Goal: Task Accomplishment & Management: Manage account settings

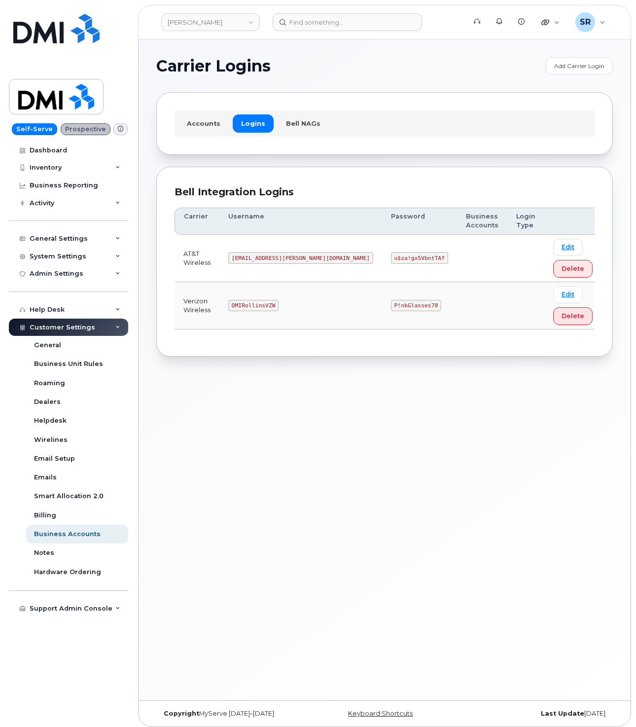
click at [277, 304] on code "DMIRollinsVZW" at bounding box center [253, 306] width 50 height 12
copy code "DMIRollinsVZW"
click at [391, 311] on code "P!nkGlasses78" at bounding box center [416, 306] width 50 height 12
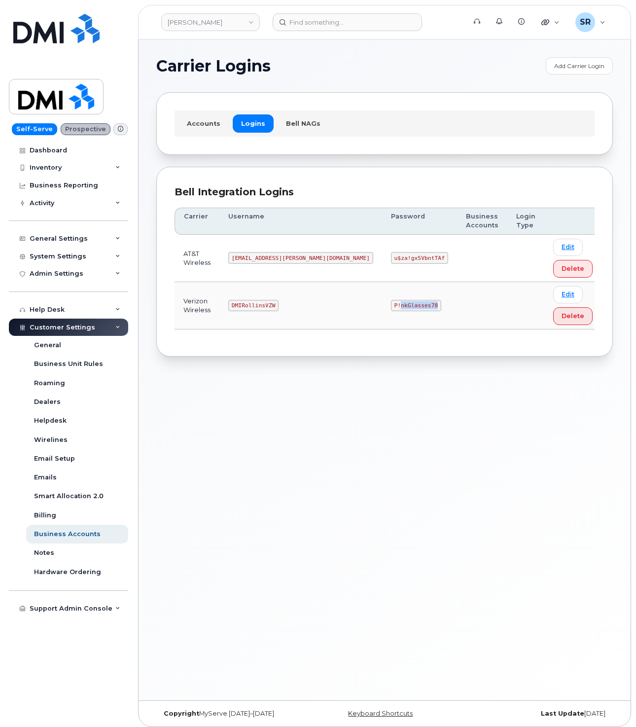
click at [391, 311] on code "P!nkGlasses78" at bounding box center [416, 306] width 50 height 12
copy code "P!nkGlasses78"
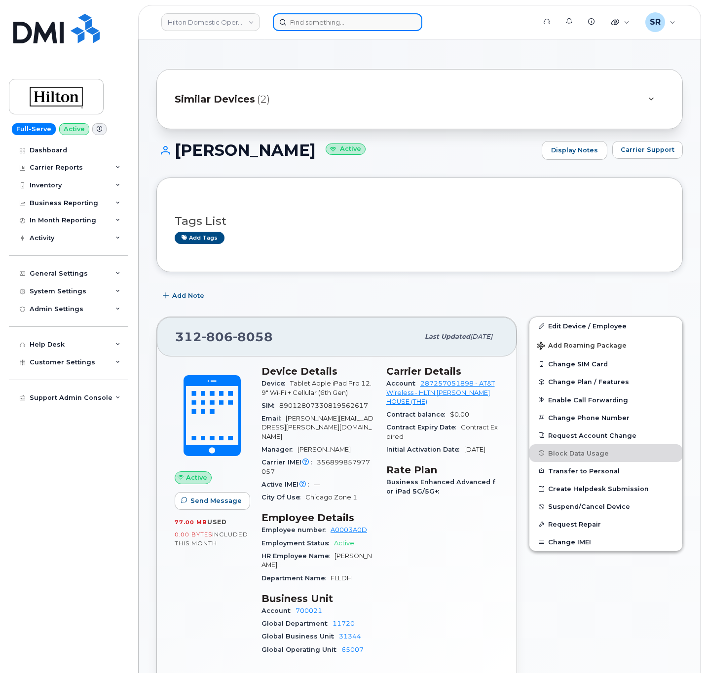
click at [317, 24] on input at bounding box center [347, 22] width 149 height 18
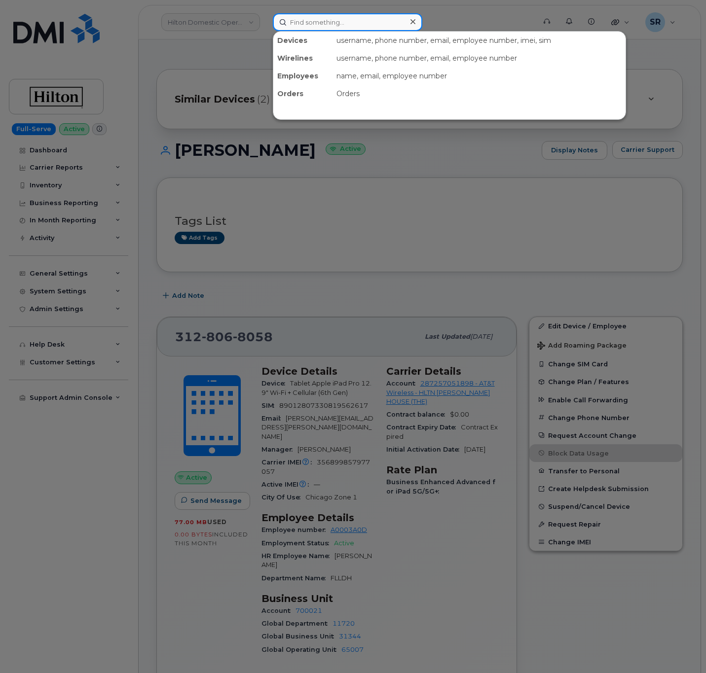
paste input "3187581142"
type input "3187581142"
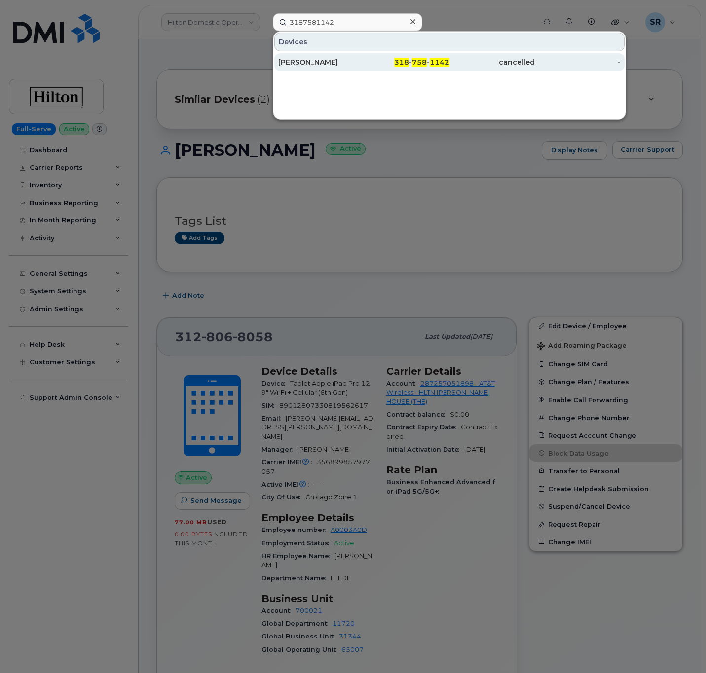
click at [375, 58] on div "318 - 758 - 1142" at bounding box center [405, 62] width 85 height 10
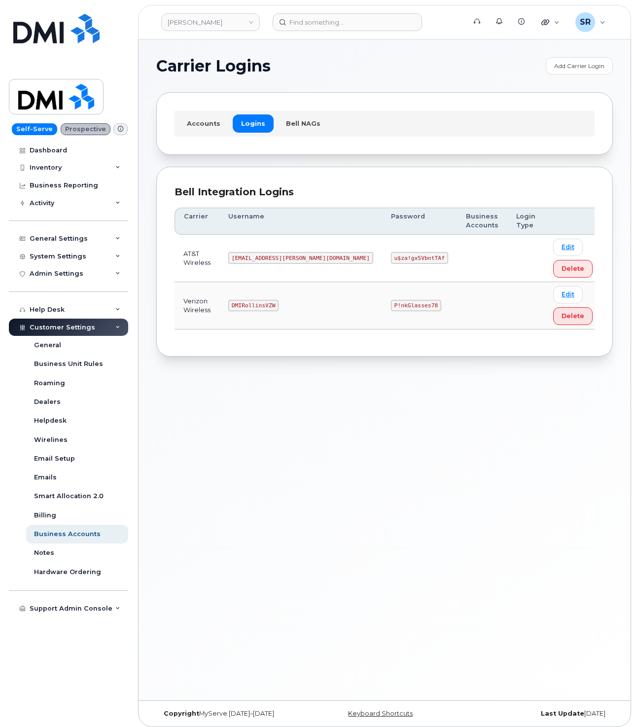
click at [273, 312] on code "DMIRollinsVZW" at bounding box center [253, 306] width 50 height 12
click at [274, 305] on code "DMIRollinsVZW" at bounding box center [253, 306] width 50 height 12
copy code "DMIRollinsVZW"
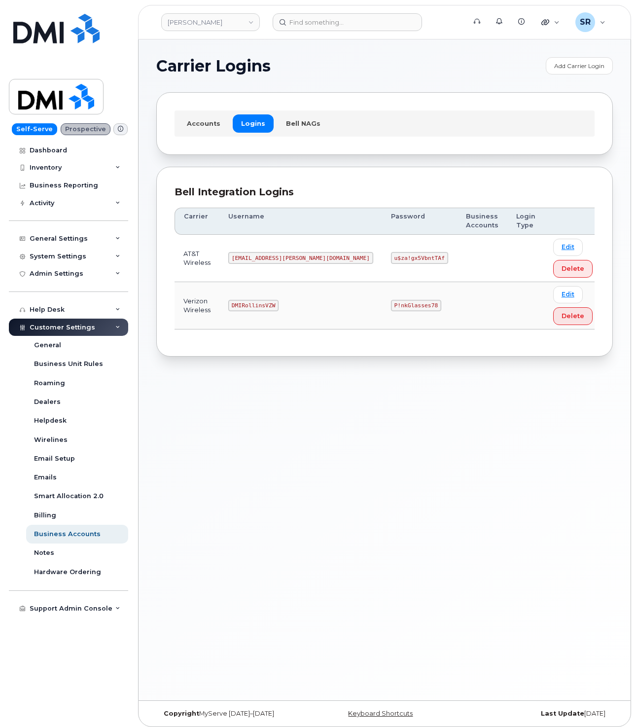
click at [391, 310] on code "P!nkGlasses78" at bounding box center [416, 306] width 50 height 12
copy code "P!nkGlasses78"
click at [530, 495] on div "Carrier Logins Add Carrier Login Accounts Logins Bell NAGs Bell Integration Log…" at bounding box center [385, 369] width 492 height 661
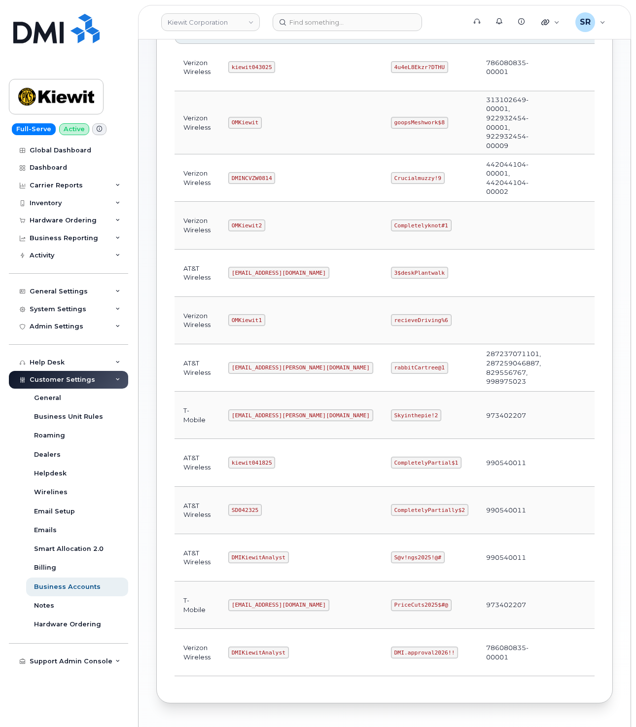
scroll to position [222, 0]
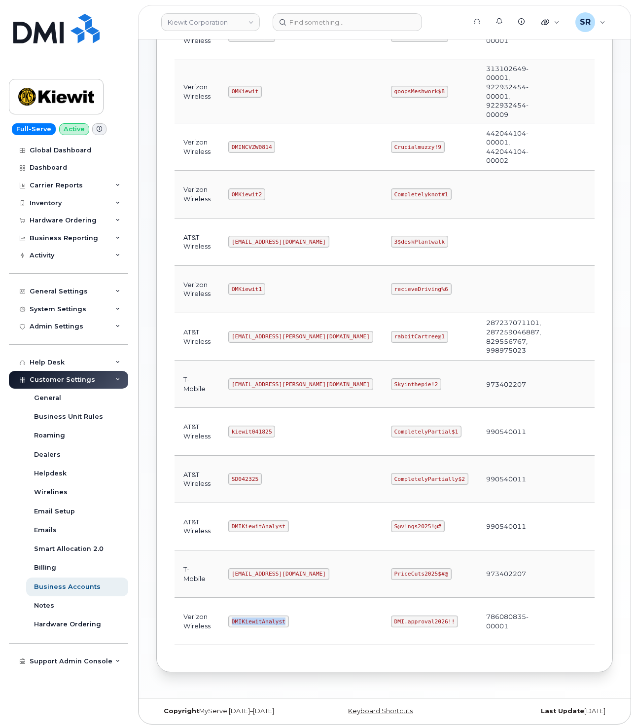
drag, startPoint x: 232, startPoint y: 632, endPoint x: 286, endPoint y: 632, distance: 53.7
click at [286, 632] on td "DMIKiewitAnalyst" at bounding box center [300, 621] width 163 height 47
copy code "DMIKiewitAnalyst"
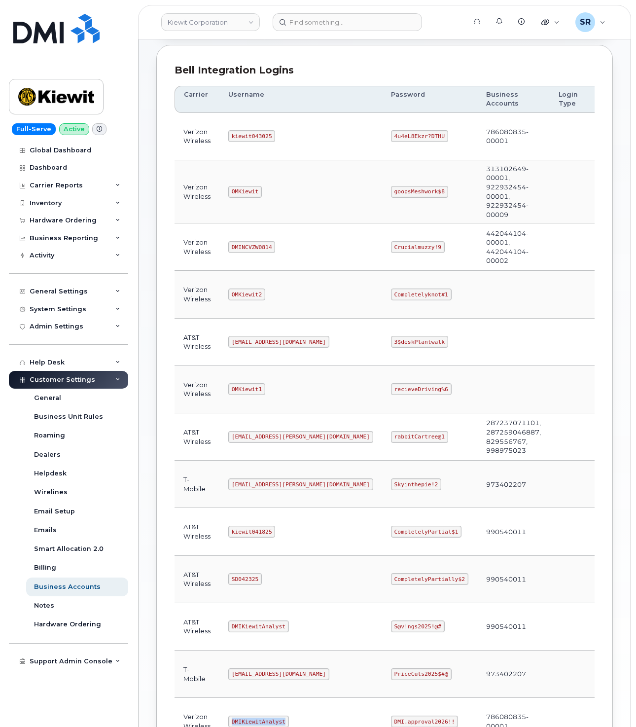
scroll to position [88, 0]
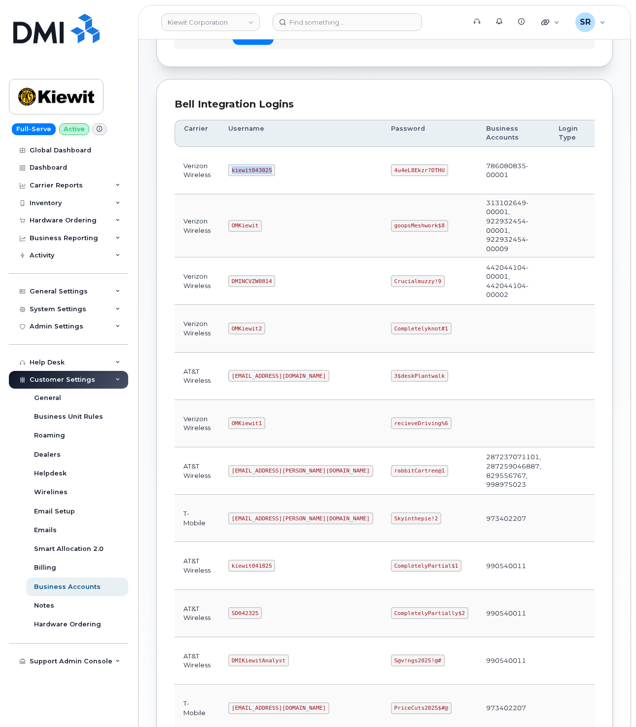
drag, startPoint x: 230, startPoint y: 172, endPoint x: 281, endPoint y: 175, distance: 51.4
click at [281, 175] on td "kiewit043025" at bounding box center [300, 170] width 163 height 47
copy code "kiewit043025"
drag, startPoint x: 348, startPoint y: 171, endPoint x: 414, endPoint y: 178, distance: 66.9
click at [414, 178] on td "4u4eL8Ekzr?DTHU" at bounding box center [429, 170] width 95 height 47
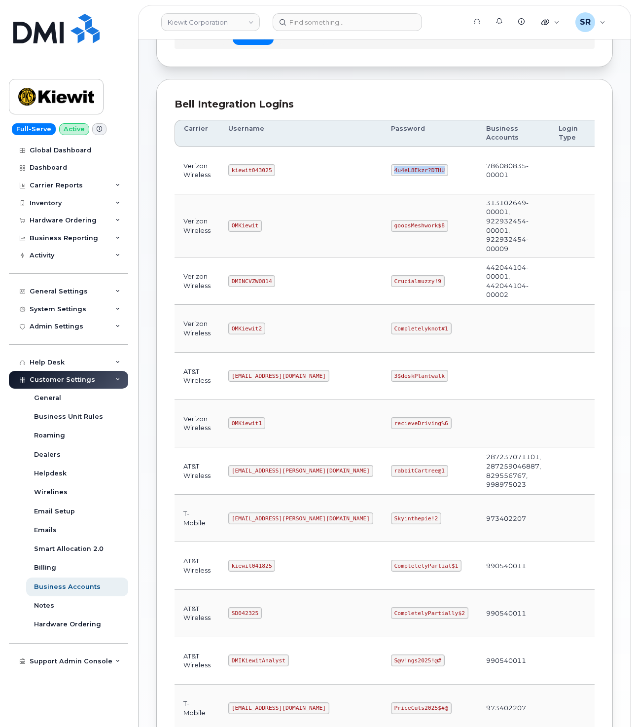
copy code "4u4eL8Ekzr?DTHU"
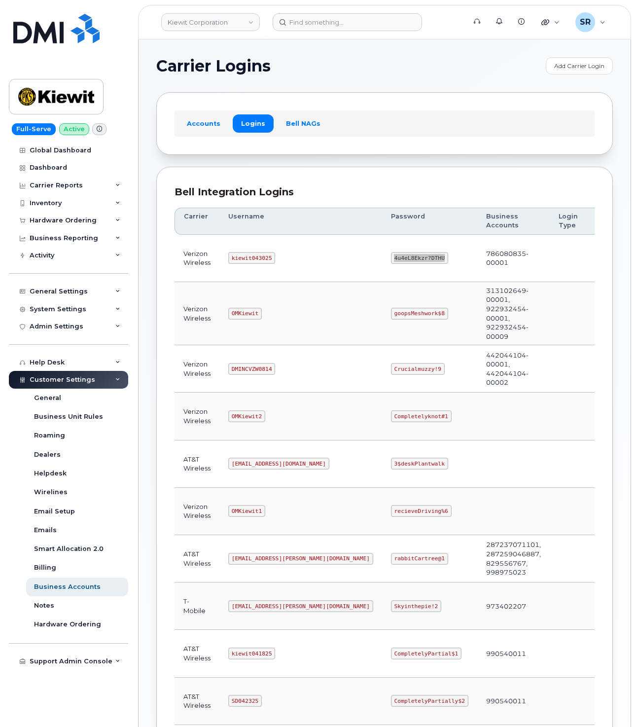
scroll to position [236, 0]
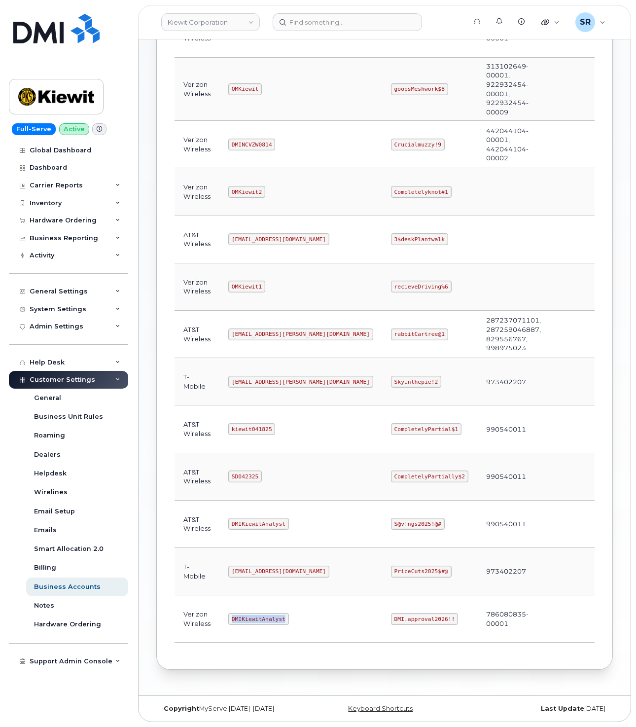
drag, startPoint x: 228, startPoint y: 615, endPoint x: 308, endPoint y: 617, distance: 79.9
click at [308, 617] on td "DMIKiewitAnalyst" at bounding box center [300, 618] width 163 height 47
copy code "DMIKiewitAnalyst"
drag, startPoint x: 347, startPoint y: 617, endPoint x: 416, endPoint y: 615, distance: 69.5
click at [416, 615] on td "DMI.approval2026!!" at bounding box center [429, 618] width 95 height 47
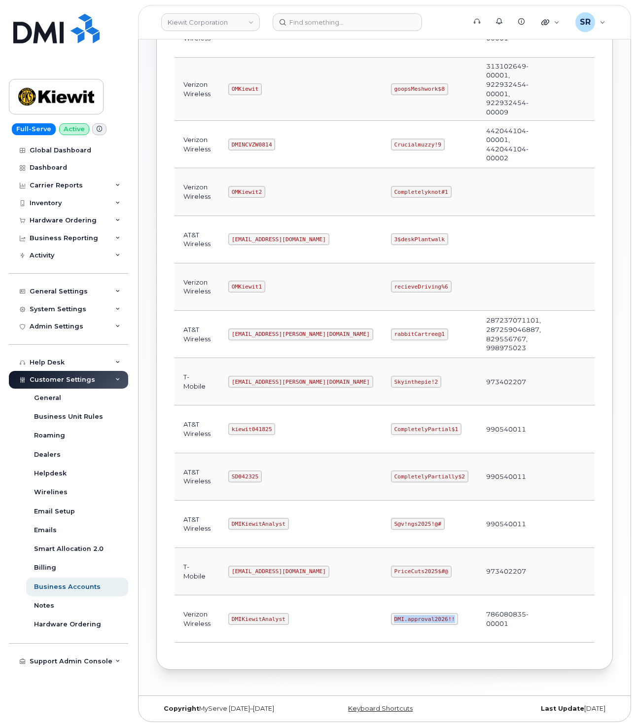
copy code "DMI.approval2026!!"
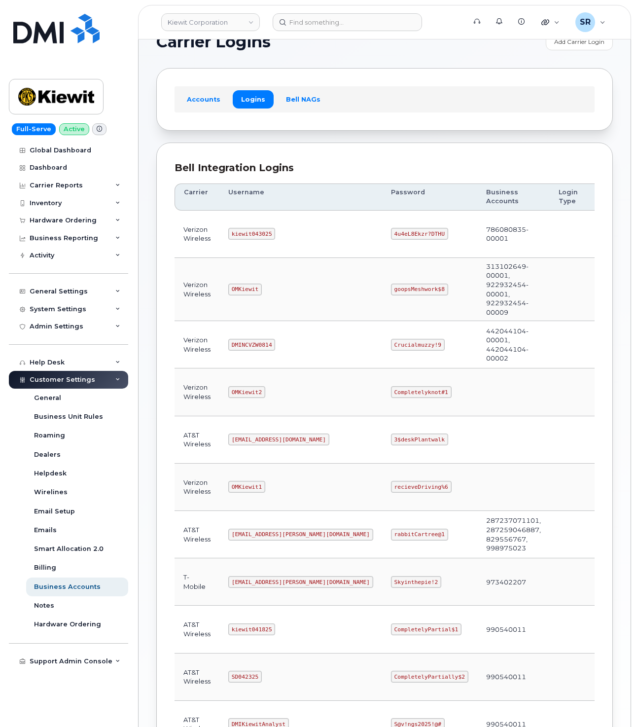
scroll to position [0, 0]
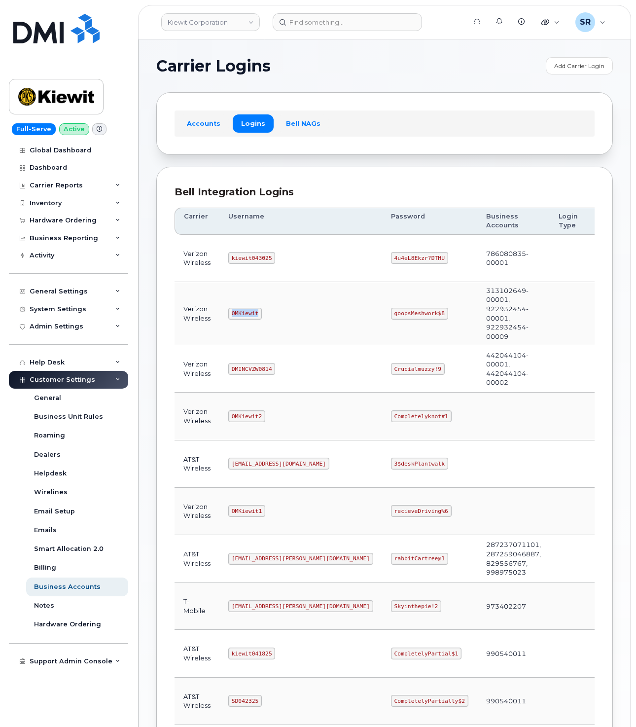
drag, startPoint x: 228, startPoint y: 314, endPoint x: 261, endPoint y: 316, distance: 32.6
click at [261, 316] on td "OMKiewit" at bounding box center [300, 313] width 163 height 63
copy code "OMKiewit"
click at [391, 316] on code "goopsMeshwork$8" at bounding box center [419, 314] width 57 height 12
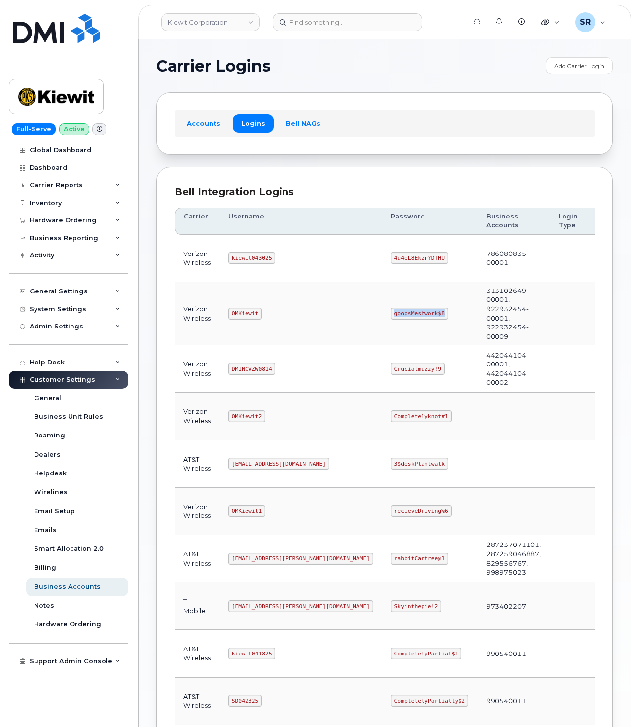
click at [391, 316] on code "goopsMeshwork$8" at bounding box center [419, 314] width 57 height 12
copy code "goopsMeshwork$8"
click at [245, 420] on code "OMKiewit2" at bounding box center [246, 416] width 37 height 12
click at [249, 375] on code "DMINCVZW0814" at bounding box center [251, 369] width 47 height 12
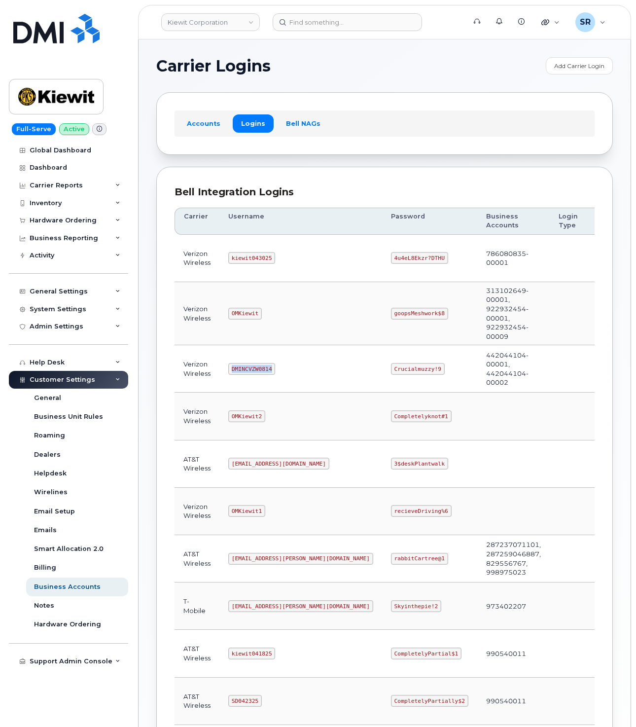
click at [249, 375] on code "DMINCVZW0814" at bounding box center [251, 369] width 47 height 12
click at [253, 517] on code "OMKiewit1" at bounding box center [246, 511] width 37 height 12
copy code "OMKiewit1"
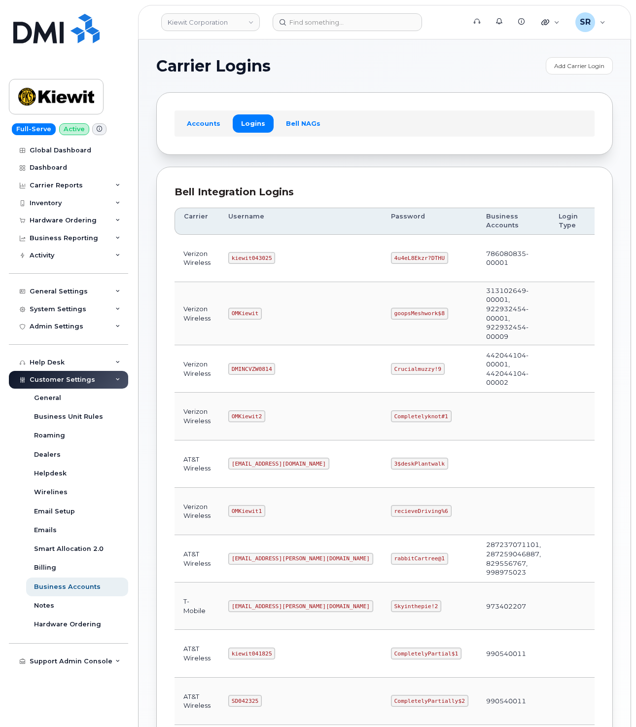
click at [391, 517] on code "recieveDriving%6" at bounding box center [421, 511] width 61 height 12
copy code "recieveDriving%6"
click at [249, 258] on code "kiewit043025" at bounding box center [251, 258] width 47 height 12
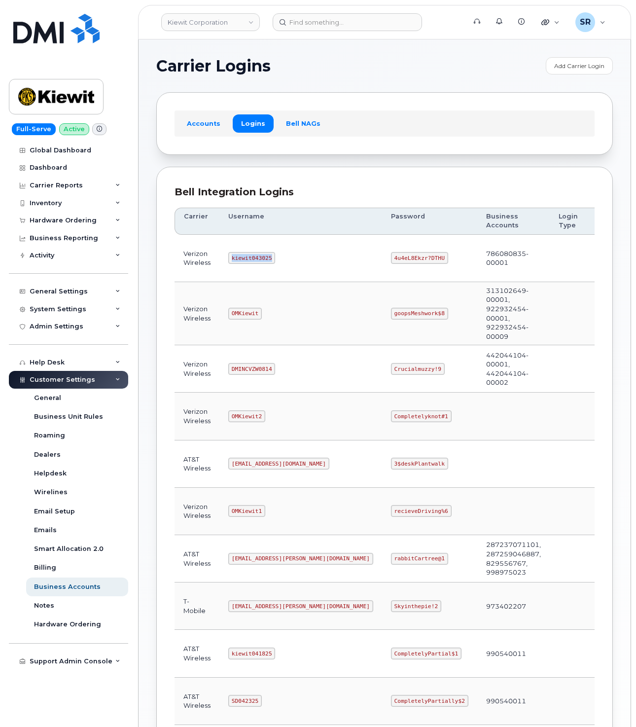
click at [249, 258] on code "kiewit043025" at bounding box center [251, 258] width 47 height 12
copy code "kiewit043025"
click at [391, 262] on code "4u4eL8Ekzr?DTHU" at bounding box center [419, 258] width 57 height 12
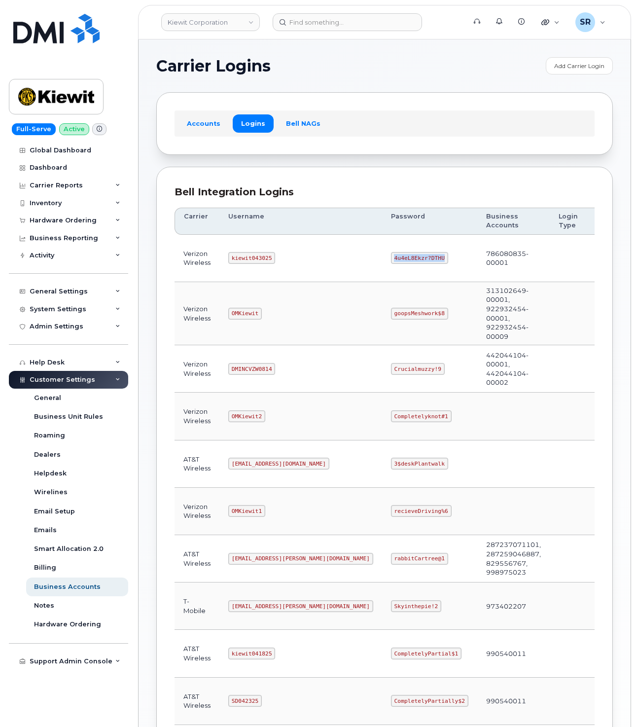
click at [391, 262] on code "4u4eL8Ekzr?DTHU" at bounding box center [419, 258] width 57 height 12
drag, startPoint x: 466, startPoint y: 265, endPoint x: 429, endPoint y: 258, distance: 37.1
click at [477, 258] on td "786080835-00001" at bounding box center [513, 258] width 72 height 47
click at [477, 267] on td "786080835-00001" at bounding box center [513, 258] width 72 height 47
click at [253, 260] on code "kiewit043025" at bounding box center [251, 258] width 47 height 12
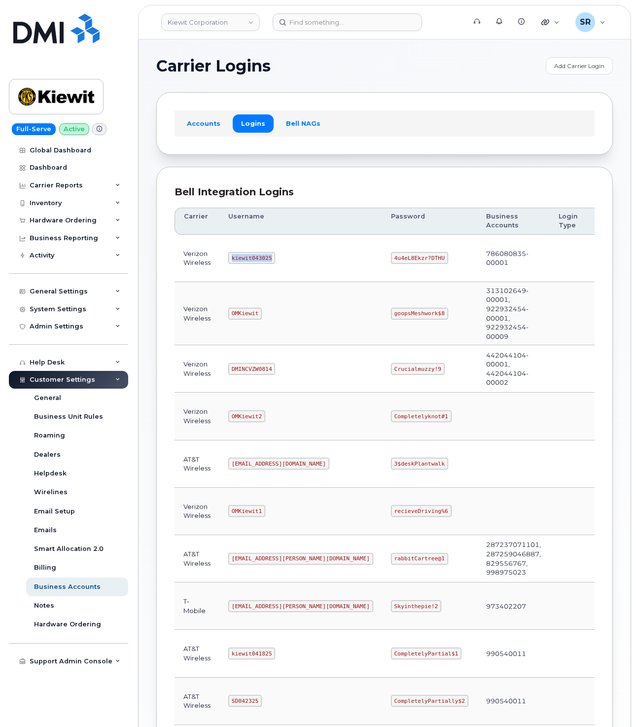
click at [253, 260] on code "kiewit043025" at bounding box center [251, 258] width 47 height 12
click at [310, 267] on td "kiewit043025" at bounding box center [300, 258] width 163 height 47
click at [250, 258] on code "kiewit043025" at bounding box center [251, 258] width 47 height 12
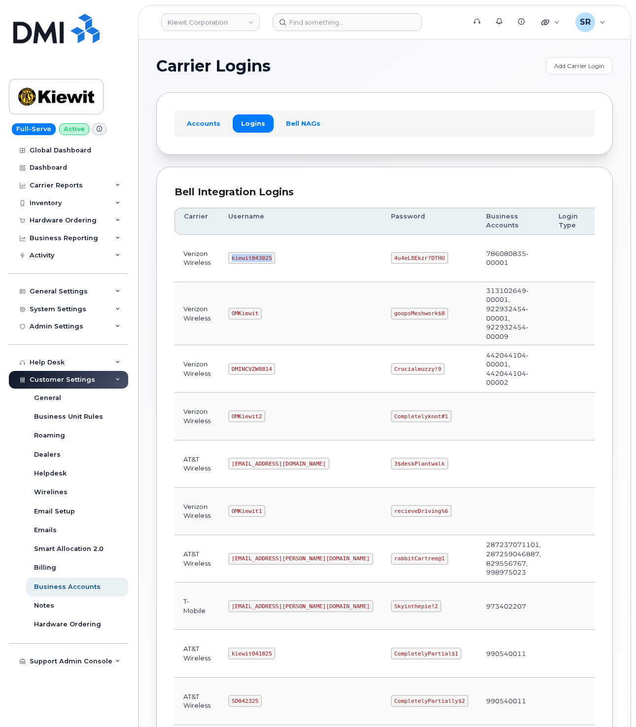
click at [250, 258] on code "kiewit043025" at bounding box center [251, 258] width 47 height 12
click at [391, 261] on code "4u4eL8Ekzr?DTHU" at bounding box center [419, 258] width 57 height 12
drag, startPoint x: 231, startPoint y: 515, endPoint x: 268, endPoint y: 521, distance: 37.0
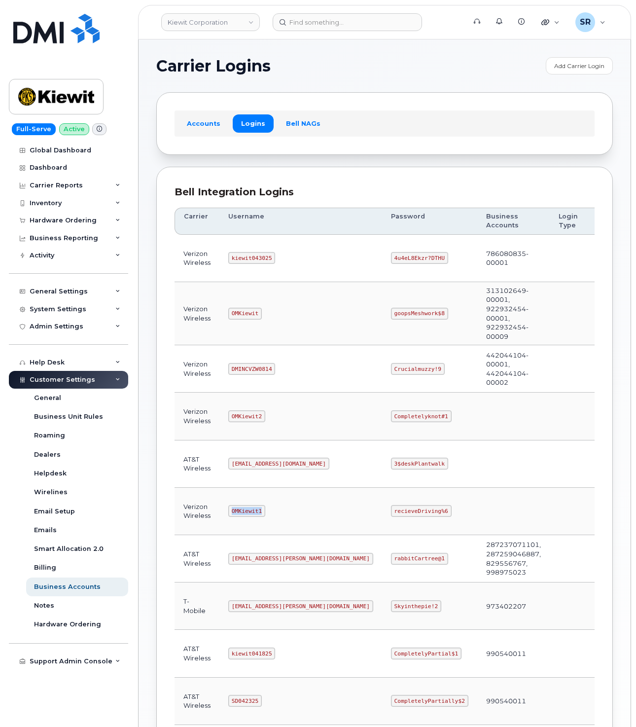
click at [268, 521] on td "OMKiewit1" at bounding box center [300, 511] width 163 height 47
click at [391, 515] on code "recieveDriving%6" at bounding box center [421, 511] width 61 height 12
drag, startPoint x: 230, startPoint y: 421, endPoint x: 271, endPoint y: 424, distance: 41.0
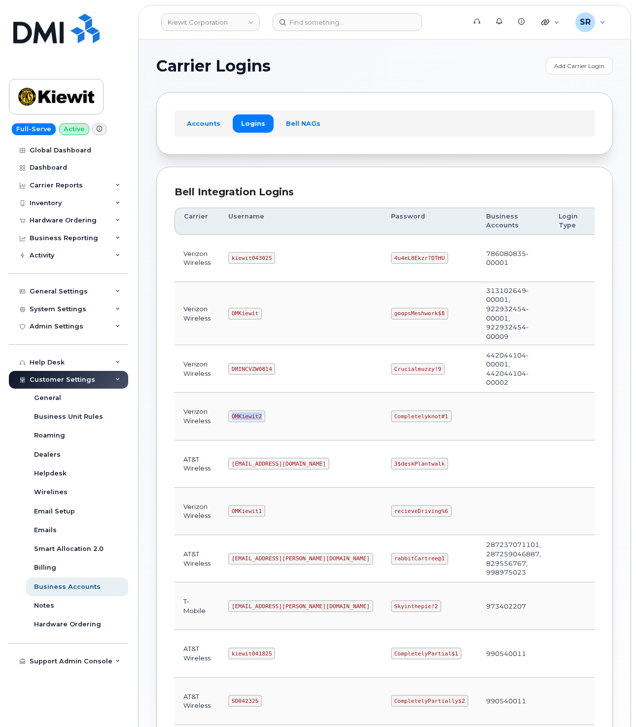
click at [271, 424] on td "OMKiewit2" at bounding box center [300, 415] width 163 height 47
click at [391, 419] on code "Completelyknot#1" at bounding box center [421, 416] width 61 height 12
drag, startPoint x: 231, startPoint y: 315, endPoint x: 269, endPoint y: 316, distance: 38.0
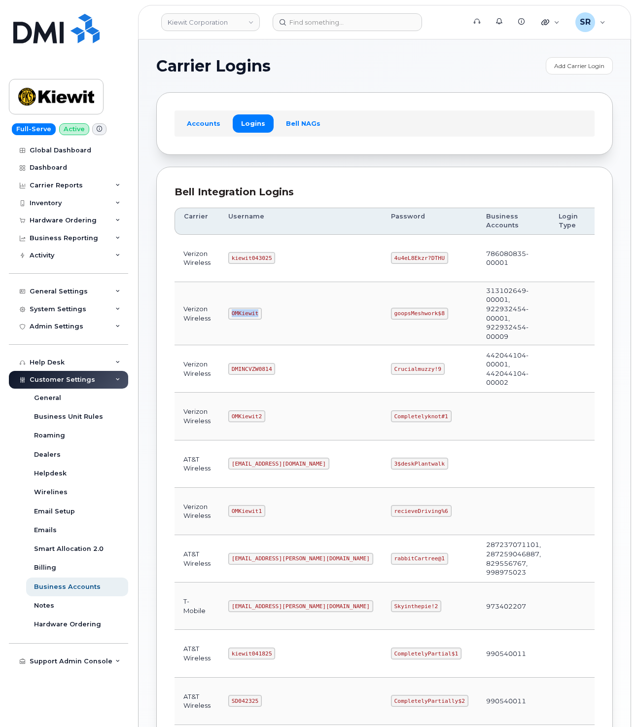
click at [269, 316] on td "OMKiewit" at bounding box center [300, 313] width 163 height 63
drag, startPoint x: 231, startPoint y: 370, endPoint x: 278, endPoint y: 370, distance: 46.8
click at [279, 370] on td "DMINCVZW0814" at bounding box center [300, 368] width 163 height 47
drag, startPoint x: 346, startPoint y: 372, endPoint x: 407, endPoint y: 379, distance: 61.1
click at [407, 379] on td "Crucialmuzzy!9" at bounding box center [429, 368] width 95 height 47
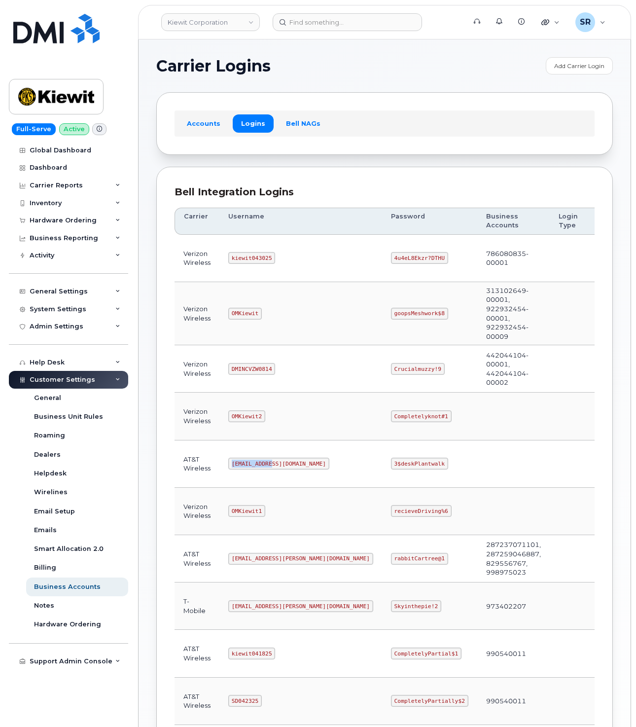
drag, startPoint x: 231, startPoint y: 468, endPoint x: 274, endPoint y: 468, distance: 42.9
click at [274, 468] on td "om@dminc.com" at bounding box center [300, 463] width 163 height 47
click at [322, 433] on td "OMKiewit2" at bounding box center [300, 415] width 163 height 47
drag, startPoint x: 231, startPoint y: 317, endPoint x: 271, endPoint y: 320, distance: 40.5
click at [271, 320] on td "OMKiewit" at bounding box center [300, 313] width 163 height 63
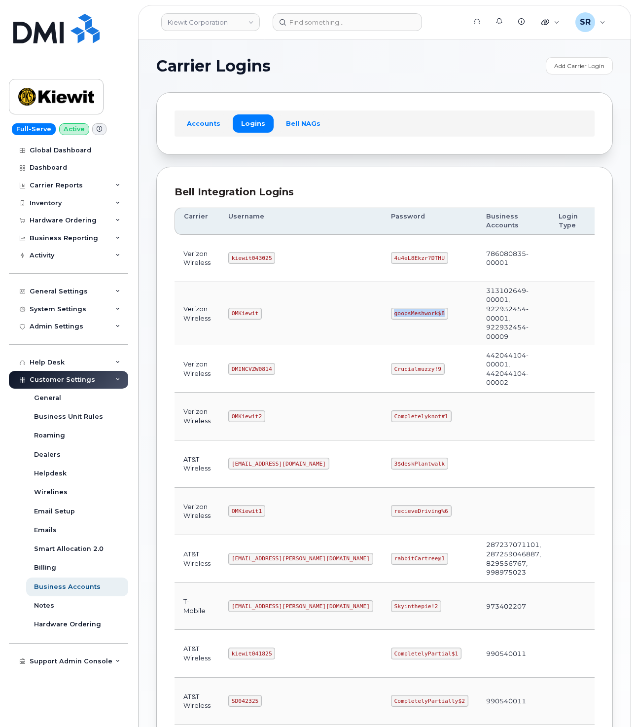
drag, startPoint x: 348, startPoint y: 315, endPoint x: 398, endPoint y: 319, distance: 50.4
click at [398, 319] on code "goopsMeshwork$8" at bounding box center [419, 314] width 57 height 12
drag, startPoint x: 459, startPoint y: 268, endPoint x: 433, endPoint y: 251, distance: 30.0
click at [477, 251] on td "786080835-00001" at bounding box center [513, 258] width 72 height 47
drag, startPoint x: 471, startPoint y: 332, endPoint x: 419, endPoint y: 282, distance: 72.2
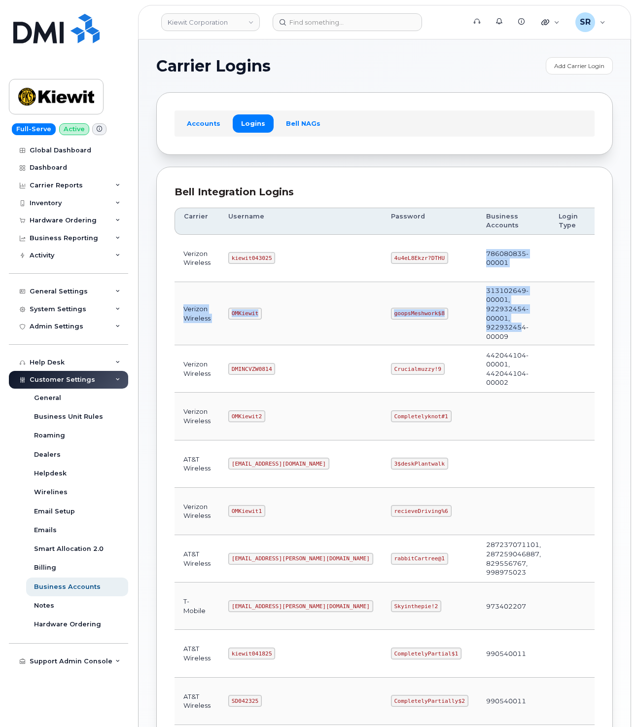
click at [418, 277] on tbody "Verizon Wireless kiewit043025 4u4eL8Ekzr?DTHU 786080835-00001 Edit Delete Veriz…" at bounding box center [409, 551] width 469 height 633
drag, startPoint x: 470, startPoint y: 354, endPoint x: 467, endPoint y: 345, distance: 8.9
click at [477, 354] on td "442044104-00001, 442044104-00002" at bounding box center [513, 368] width 72 height 47
drag, startPoint x: 463, startPoint y: 339, endPoint x: 423, endPoint y: 298, distance: 57.5
click at [423, 298] on tr "Verizon Wireless OMKiewit goopsMeshwork$8 313102649-00001, 922932454-00001, 922…" at bounding box center [409, 313] width 469 height 63
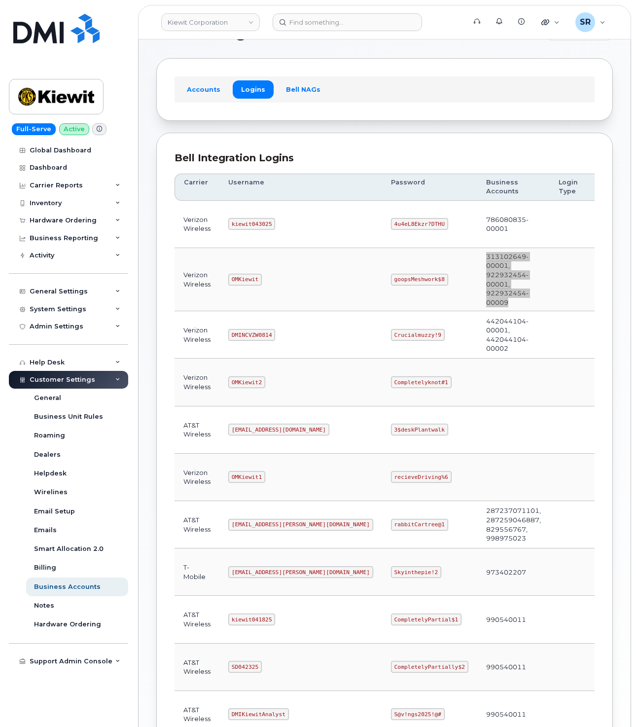
scroll to position [74, 0]
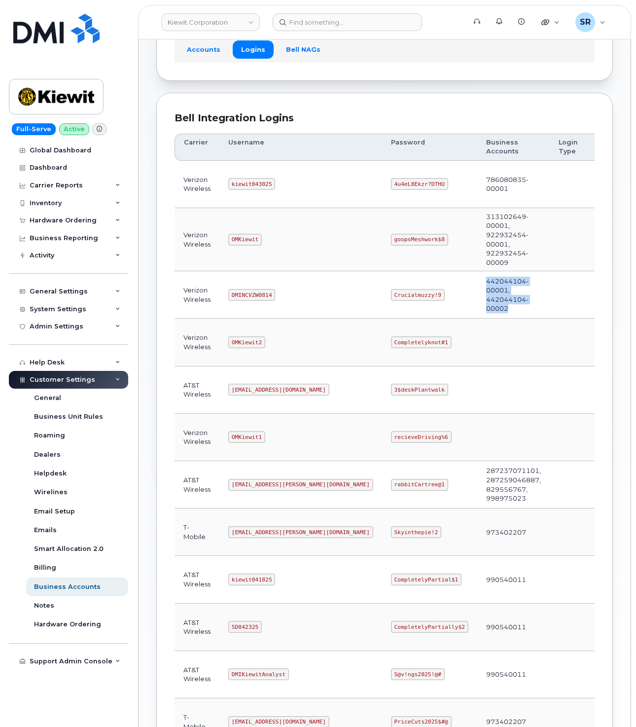
drag, startPoint x: 470, startPoint y: 316, endPoint x: 433, endPoint y: 288, distance: 45.9
click at [477, 288] on td "442044104-00001, 442044104-00002" at bounding box center [513, 294] width 72 height 47
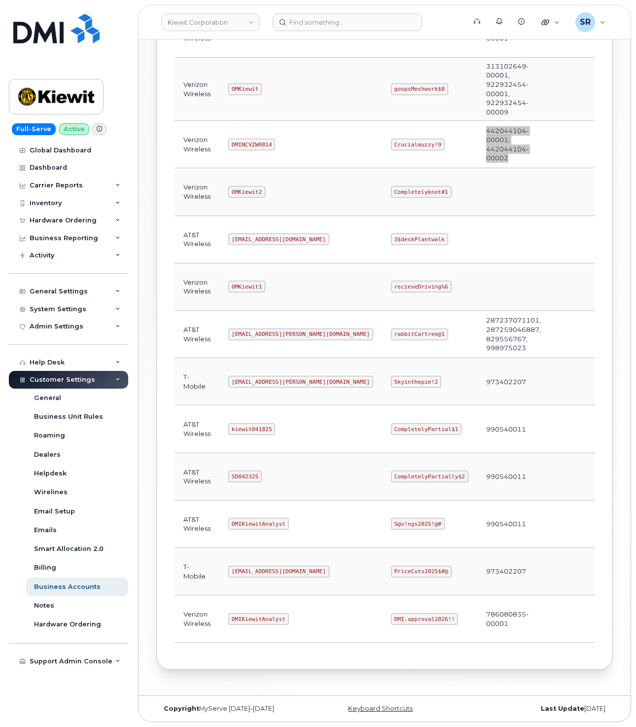
scroll to position [236, 0]
drag, startPoint x: 229, startPoint y: 617, endPoint x: 288, endPoint y: 621, distance: 59.3
click at [288, 621] on td "DMIKiewitAnalyst" at bounding box center [300, 618] width 163 height 47
drag, startPoint x: 289, startPoint y: 634, endPoint x: 293, endPoint y: 630, distance: 5.2
click at [289, 635] on td "DMIKiewitAnalyst" at bounding box center [300, 618] width 163 height 47
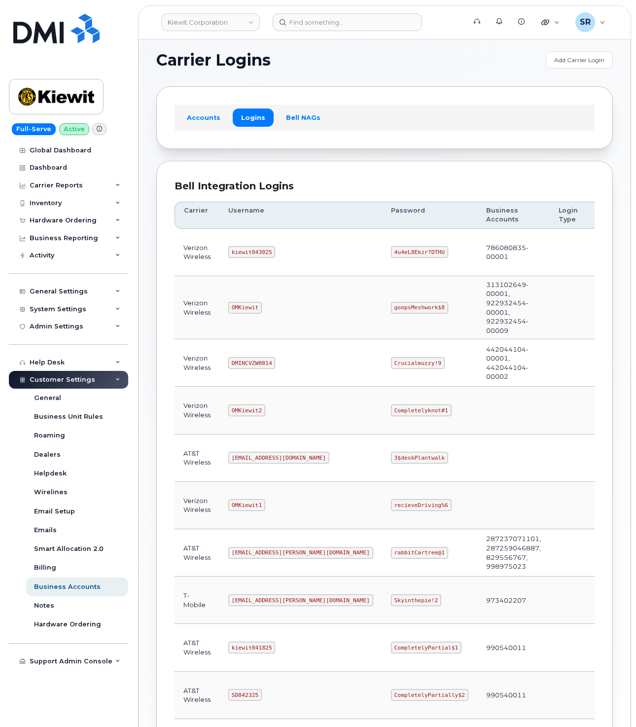
scroll to position [0, 0]
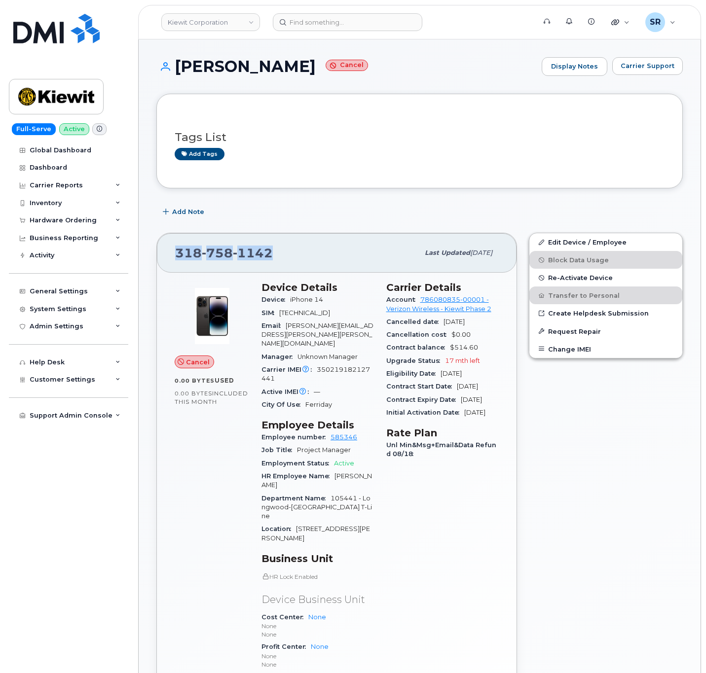
drag, startPoint x: 281, startPoint y: 256, endPoint x: 172, endPoint y: 271, distance: 109.9
click at [172, 271] on div "318 758 1142 Last updated Sep 15, 2025" at bounding box center [336, 252] width 359 height 39
copy span "318 758 1142"
click at [250, 256] on span "1142" at bounding box center [253, 253] width 40 height 15
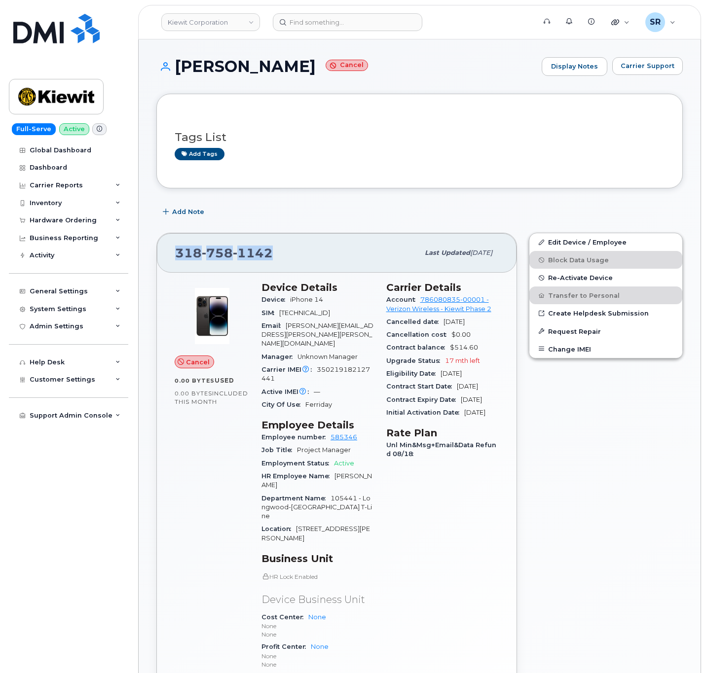
click at [250, 256] on span "1142" at bounding box center [253, 253] width 40 height 15
drag, startPoint x: 285, startPoint y: 328, endPoint x: 320, endPoint y: 330, distance: 34.6
click at [320, 330] on div "Email jake.carter@kiewit.com" at bounding box center [317, 335] width 113 height 31
copy span "jake.carter"
click at [338, 216] on div "Add Note" at bounding box center [419, 212] width 526 height 18
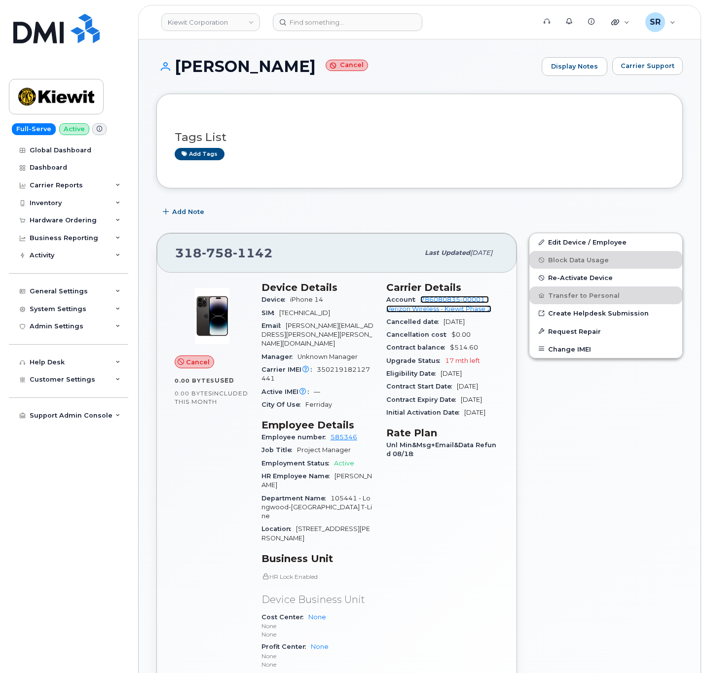
click at [475, 303] on link "786080835-00001 - Verizon Wireless - Kiewit Phase 2" at bounding box center [438, 304] width 105 height 16
click at [463, 303] on link "786080835-00001 - Verizon Wireless - Kiewit Phase 2" at bounding box center [438, 304] width 105 height 16
drag, startPoint x: 434, startPoint y: 302, endPoint x: 483, endPoint y: 302, distance: 48.8
click at [483, 302] on div "Account 786080835-00001 - Verizon Wireless - [PERSON_NAME] Phase 2" at bounding box center [442, 304] width 113 height 22
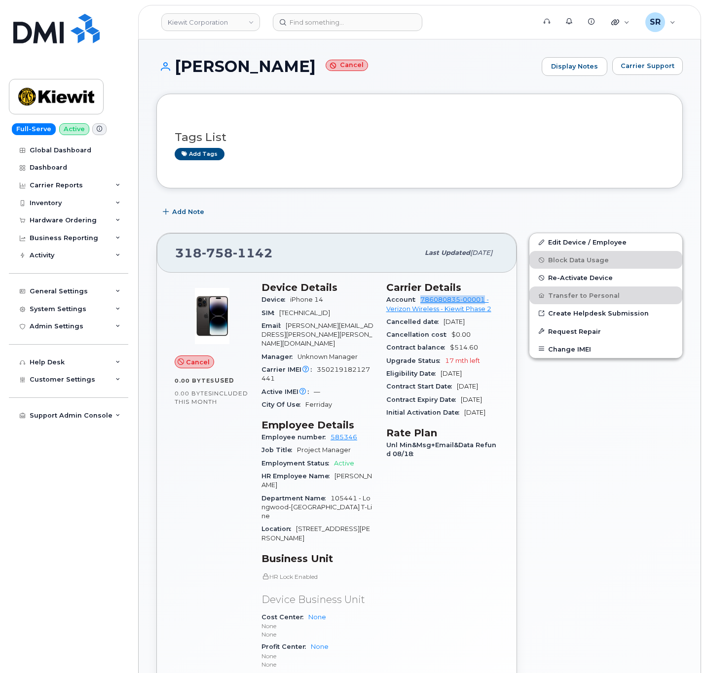
copy link "786080835-00001"
click at [233, 163] on div "Tags List Add tags" at bounding box center [420, 141] width 490 height 58
drag, startPoint x: 271, startPoint y: 256, endPoint x: 159, endPoint y: 256, distance: 112.4
click at [159, 256] on div "[PHONE_NUMBER] Last updated [DATE]" at bounding box center [336, 252] width 359 height 39
copy span "[PHONE_NUMBER]"
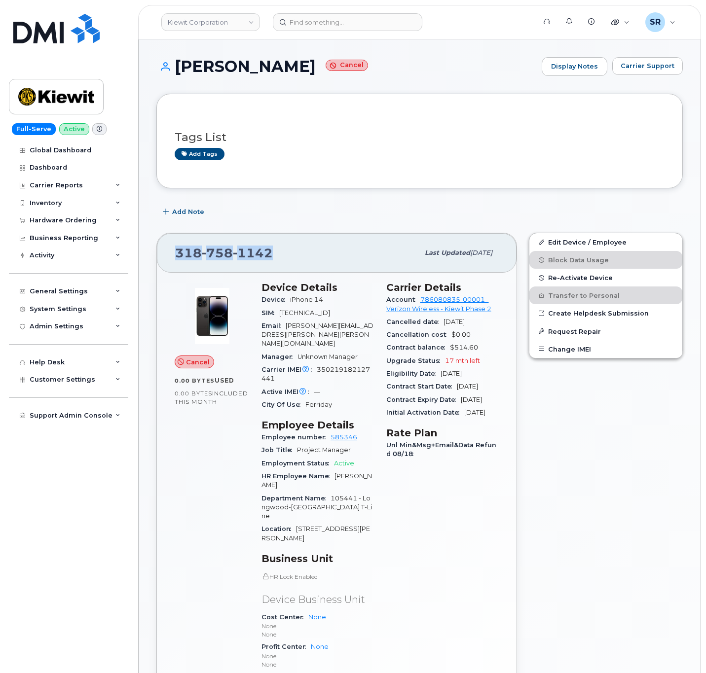
scroll to position [74, 0]
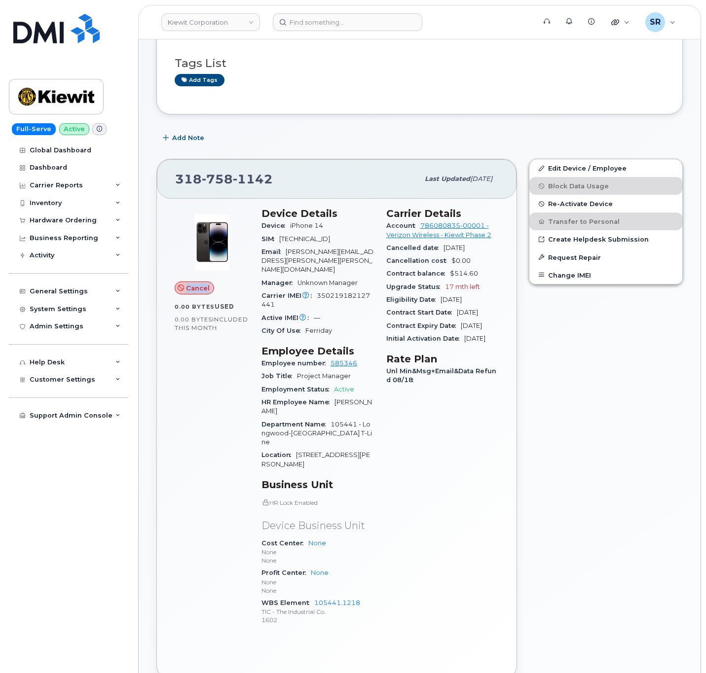
drag, startPoint x: 185, startPoint y: 287, endPoint x: 245, endPoint y: 294, distance: 60.1
click at [245, 294] on div "Cancel" at bounding box center [212, 288] width 75 height 13
click at [236, 294] on div "Cancel" at bounding box center [212, 288] width 75 height 13
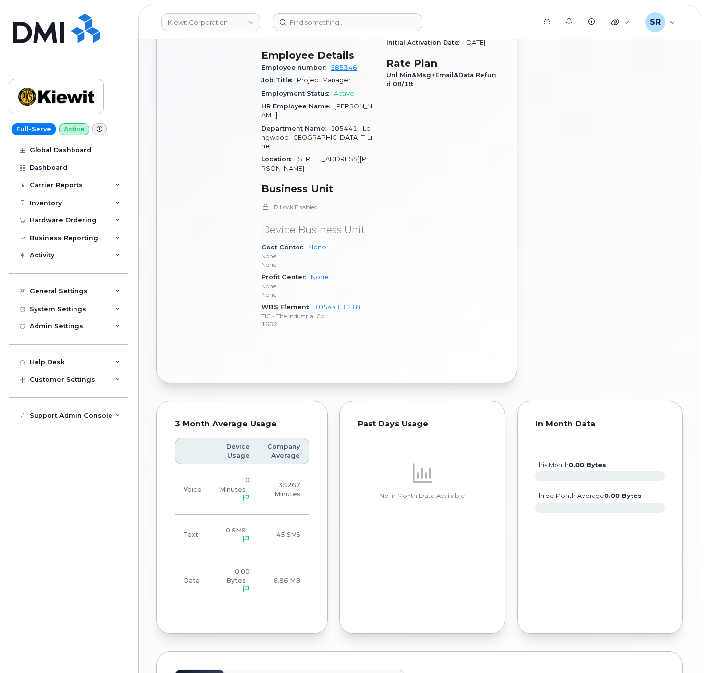
scroll to position [0, 0]
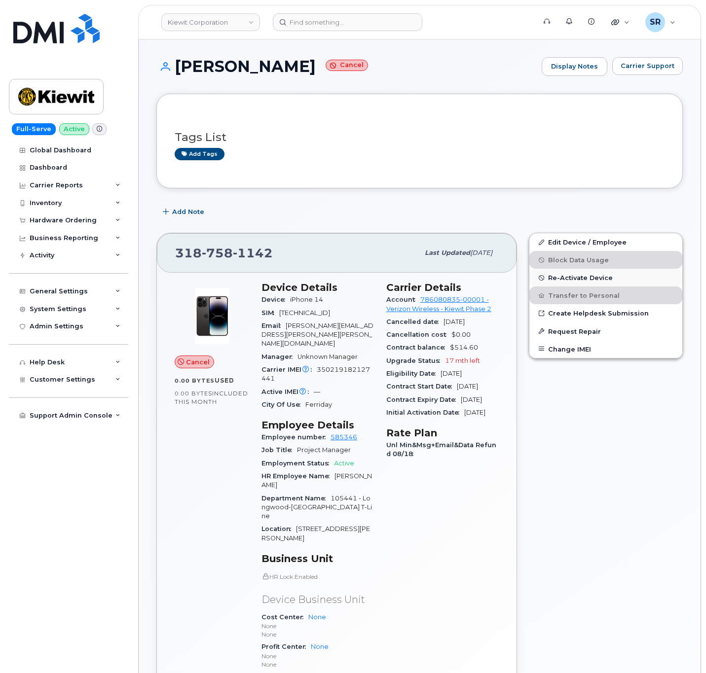
click at [586, 280] on span "Re-Activate Device" at bounding box center [580, 277] width 65 height 7
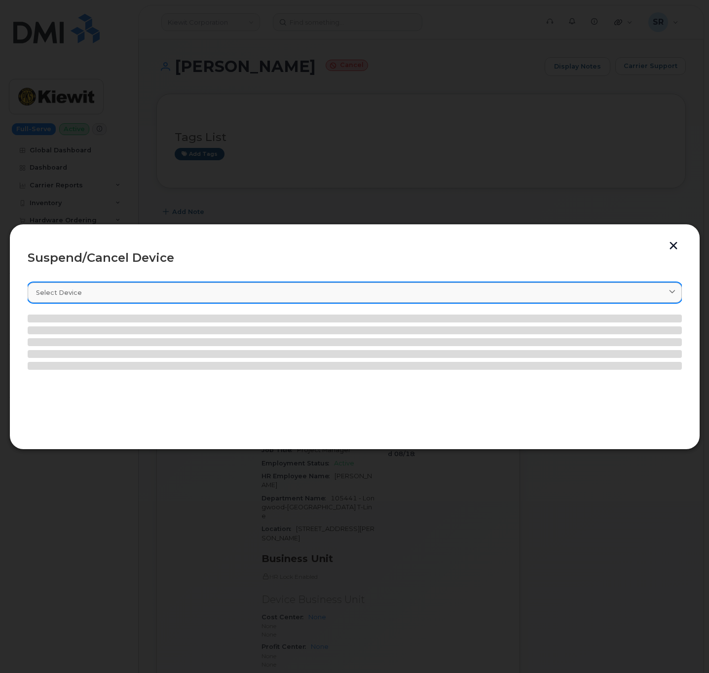
click at [456, 292] on div "Select device" at bounding box center [354, 292] width 637 height 9
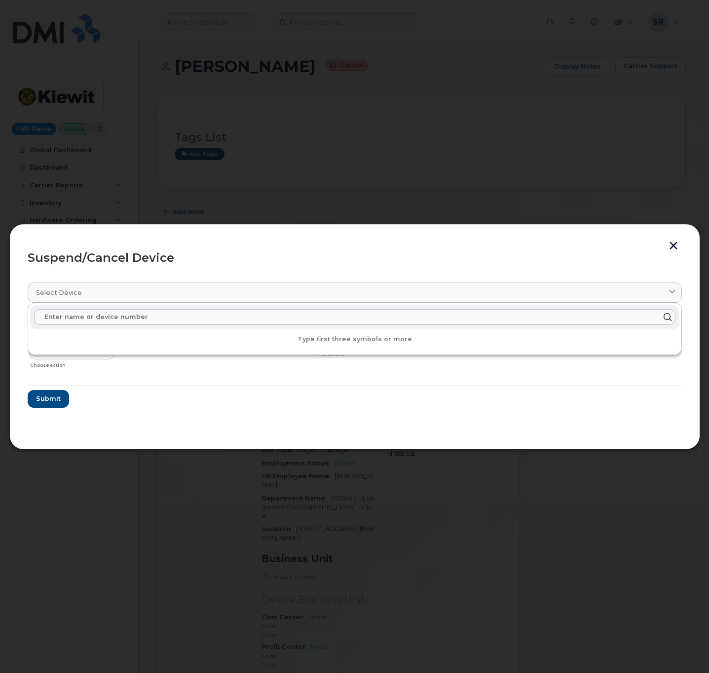
click at [363, 262] on div "Suspend/Cancel Device" at bounding box center [355, 258] width 654 height 12
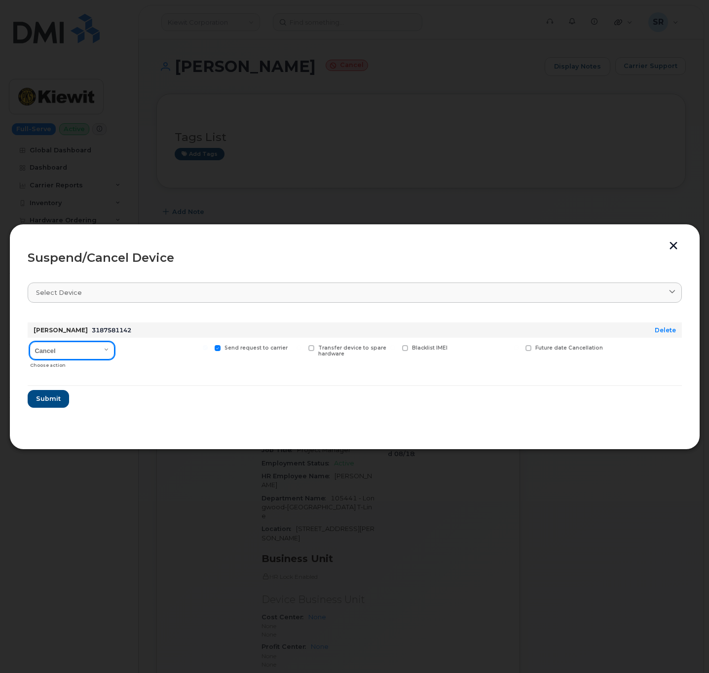
click at [104, 351] on select "Cancel Suspend - Reduced Rate Suspend - Full Rate Suspend - Lost Device/Stolen …" at bounding box center [72, 351] width 85 height 18
select select "[object Object]"
click at [30, 342] on select "Cancel Suspend - Reduced Rate Suspend - Full Rate Suspend - Lost Device/Stolen …" at bounding box center [72, 351] width 85 height 18
click at [55, 395] on span "Submit" at bounding box center [48, 398] width 25 height 9
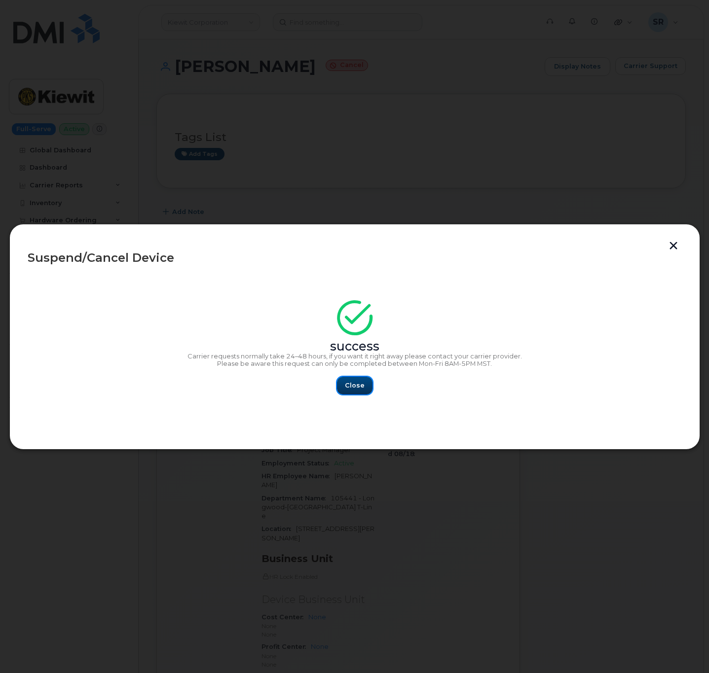
click at [354, 390] on span "Close" at bounding box center [355, 385] width 20 height 9
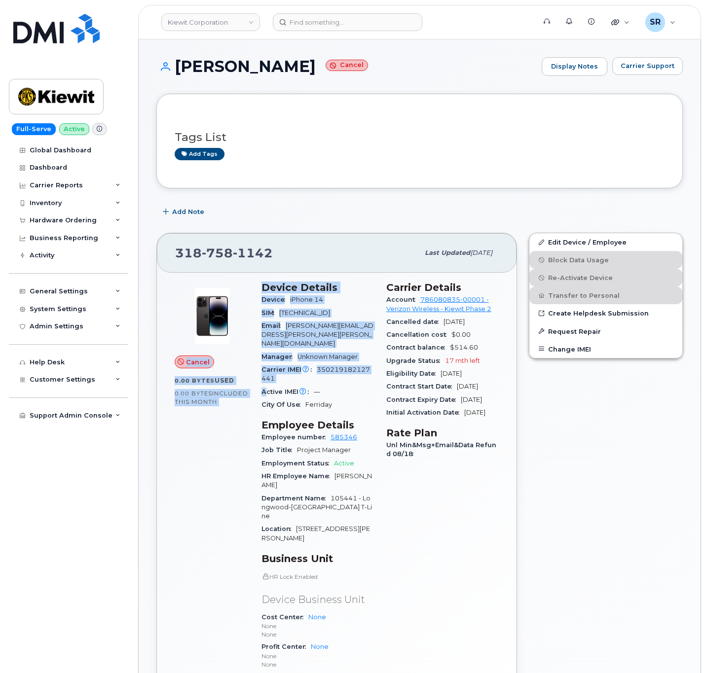
drag, startPoint x: 179, startPoint y: 364, endPoint x: 266, endPoint y: 373, distance: 87.2
click at [266, 373] on div "Cancel 0.00 Bytes  used 0.00 Bytes  included this month Device Details Device i…" at bounding box center [337, 495] width 336 height 438
click at [212, 461] on div "Cancel 0.00 Bytes  used 0.00 Bytes  included this month" at bounding box center [212, 495] width 87 height 438
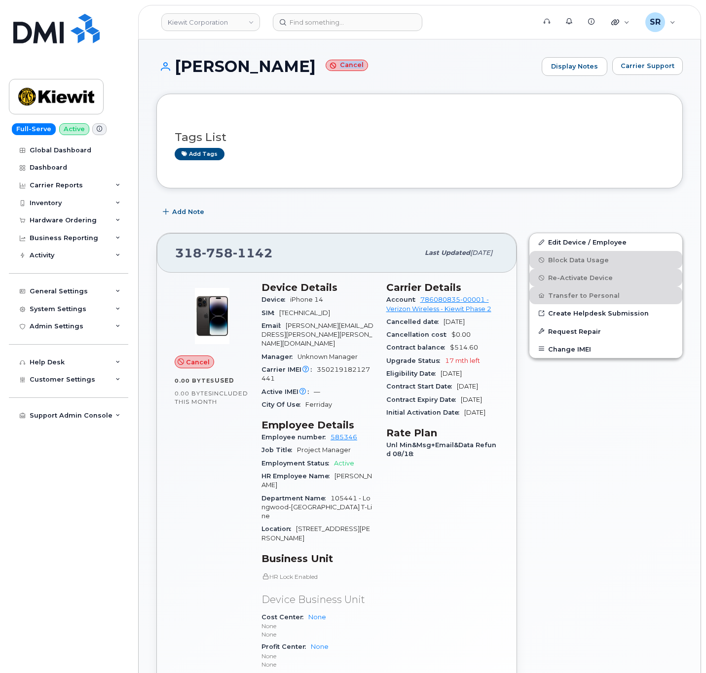
drag, startPoint x: 286, startPoint y: 65, endPoint x: 329, endPoint y: 71, distance: 43.3
click at [329, 71] on h1 "[PERSON_NAME] Cancel" at bounding box center [346, 66] width 380 height 17
drag, startPoint x: 395, startPoint y: 149, endPoint x: 399, endPoint y: 154, distance: 5.9
click at [397, 148] on div "Add tags" at bounding box center [416, 154] width 482 height 12
drag, startPoint x: 280, startPoint y: 361, endPoint x: 311, endPoint y: 355, distance: 32.2
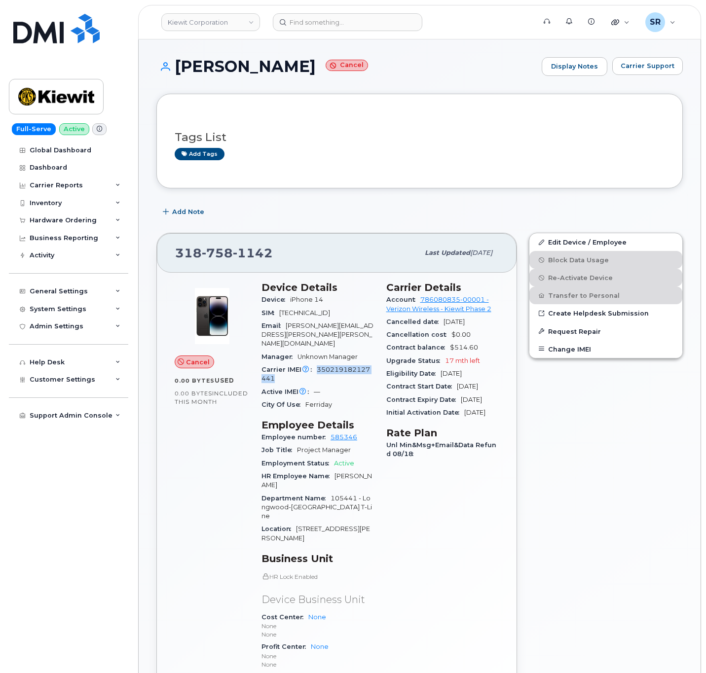
click at [311, 363] on div "Carrier IMEI Carrier IMEI is reported during the last billing cycle or change o…" at bounding box center [317, 374] width 113 height 22
copy div "Carrier IMEI is reported during the last billing cycle or change of service 350…"
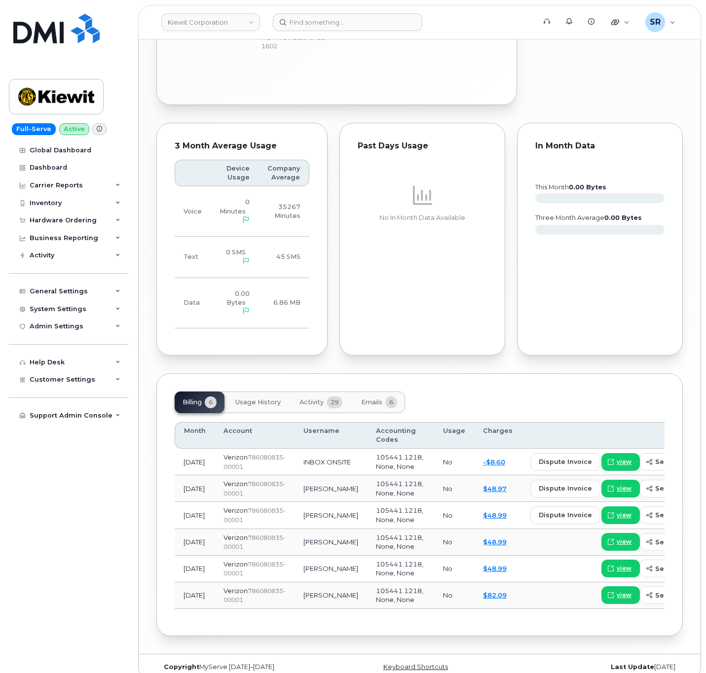
scroll to position [607, 0]
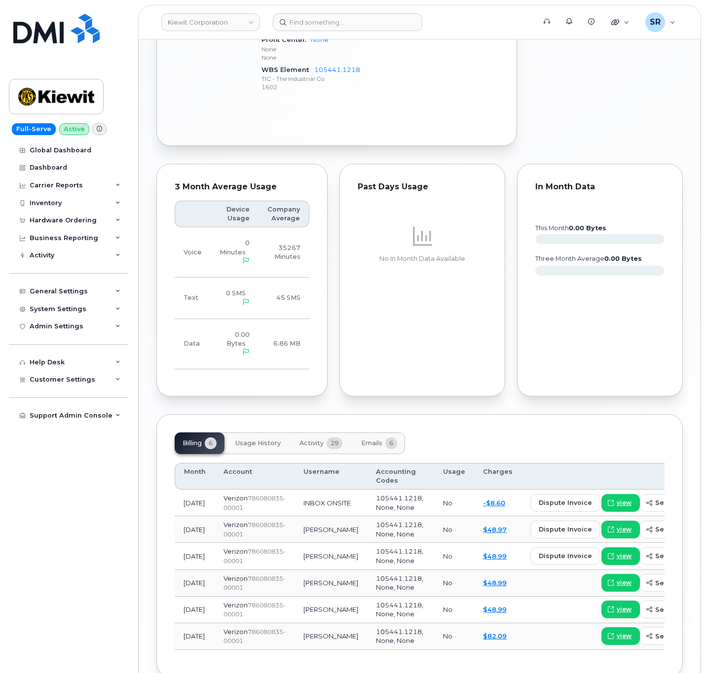
click at [324, 432] on button "Activity 29" at bounding box center [320, 443] width 59 height 22
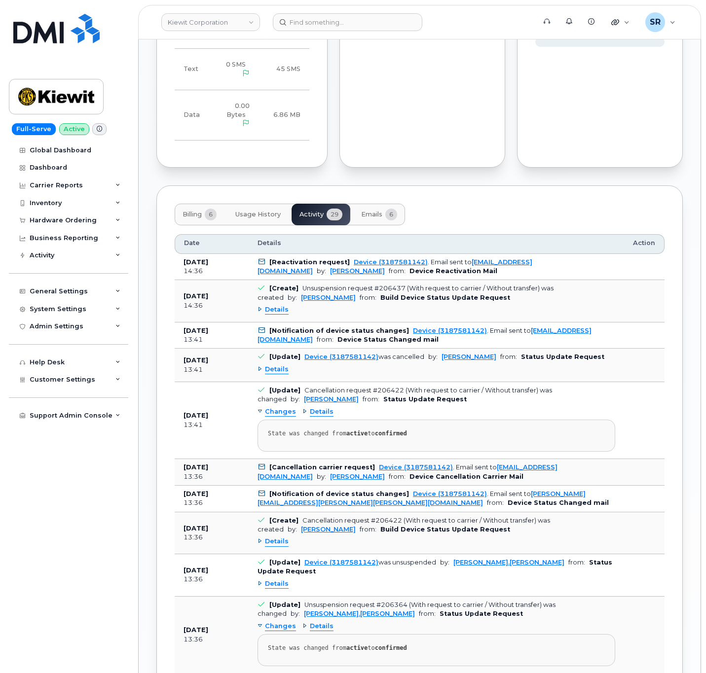
scroll to position [867, 0]
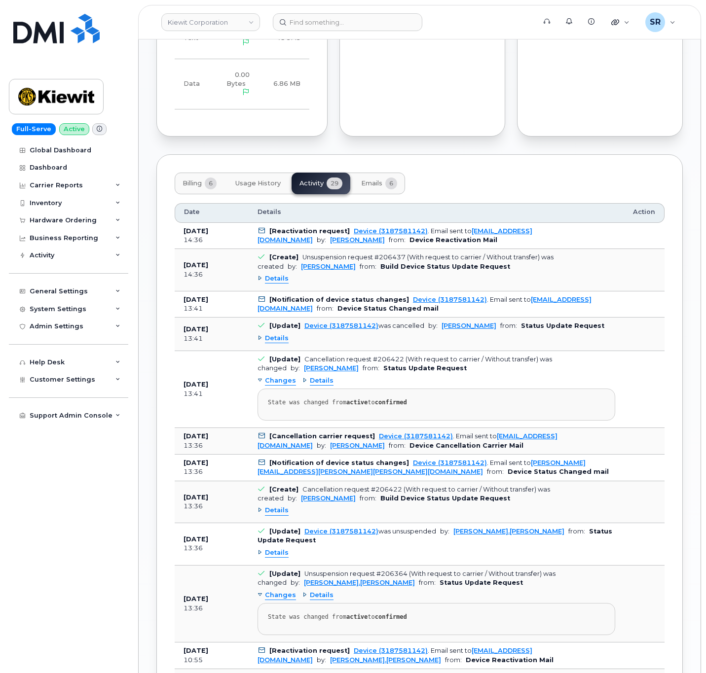
click at [313, 376] on span "Details" at bounding box center [322, 380] width 24 height 9
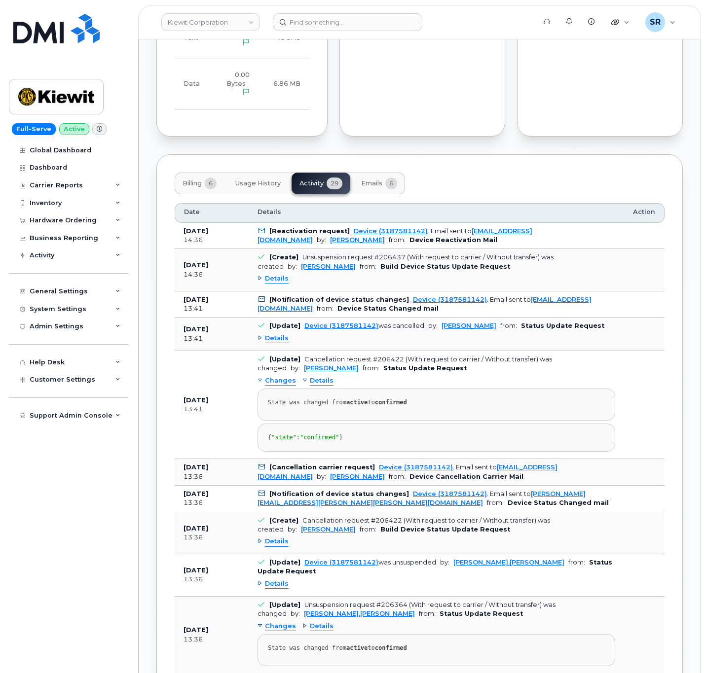
click at [278, 334] on span "Details" at bounding box center [277, 338] width 24 height 9
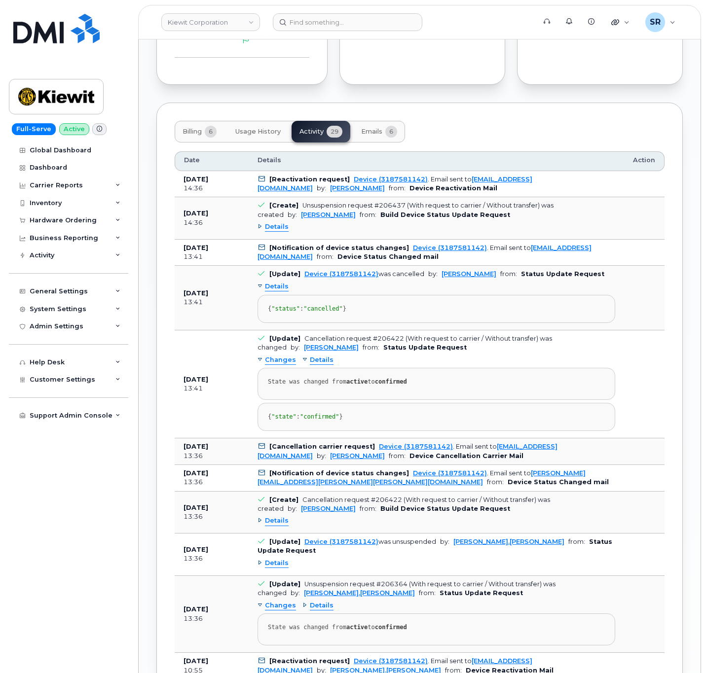
scroll to position [645, 0]
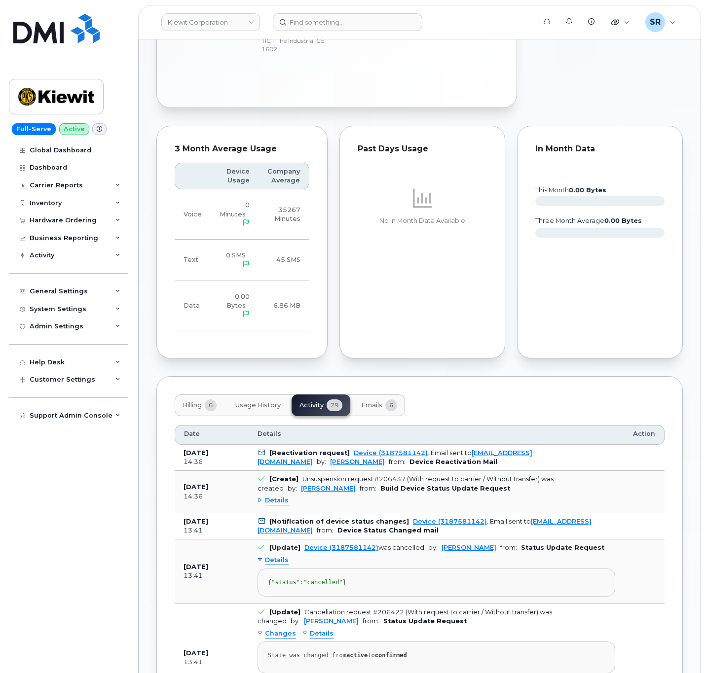
click at [202, 401] on span "Billing" at bounding box center [191, 405] width 19 height 8
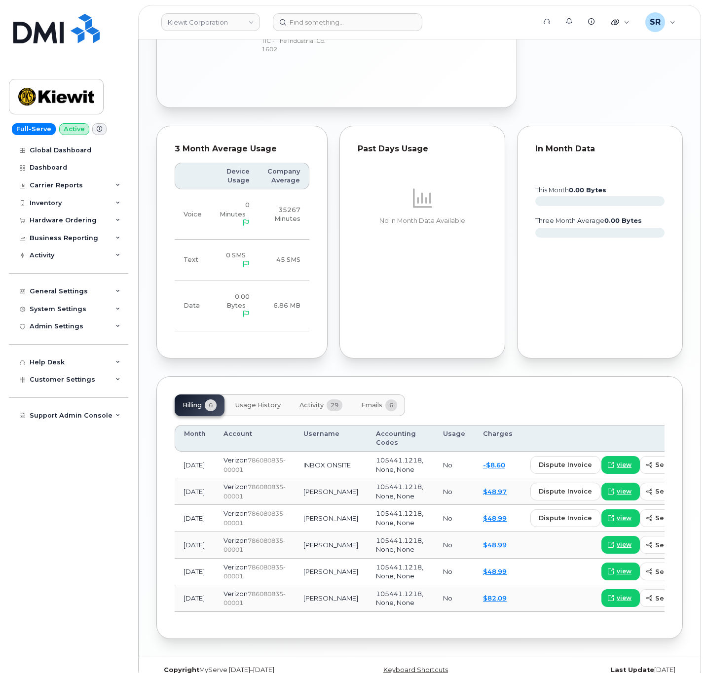
click at [370, 401] on span "Emails" at bounding box center [371, 405] width 21 height 8
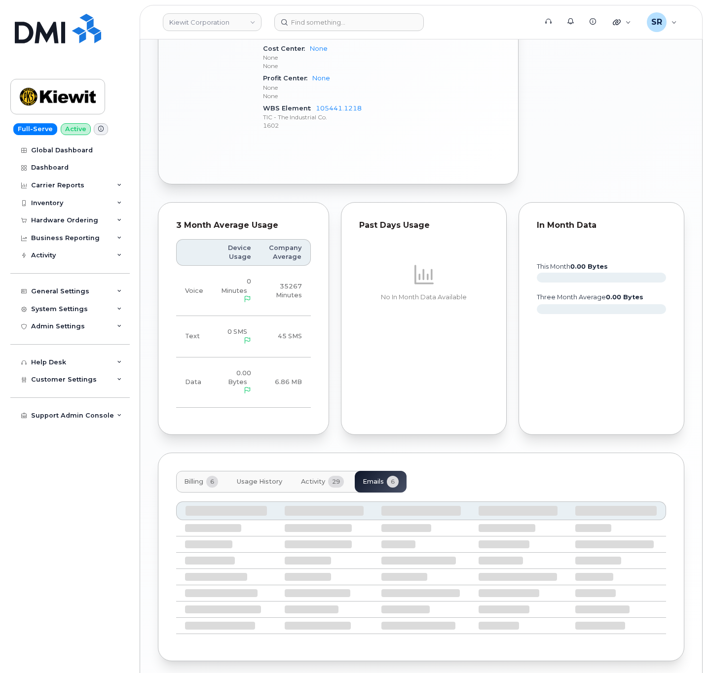
scroll to position [577, 0]
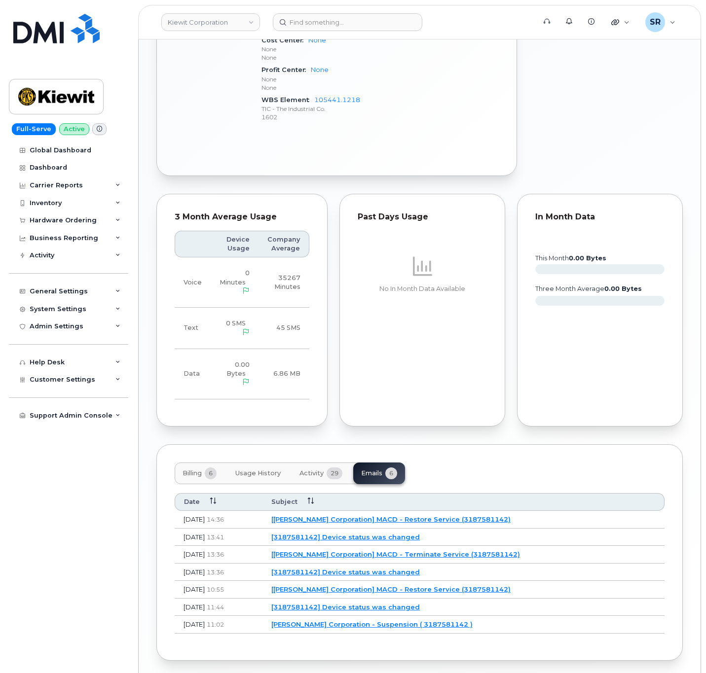
click at [420, 533] on link "[3187581142] Device status was changed" at bounding box center [345, 537] width 148 height 8
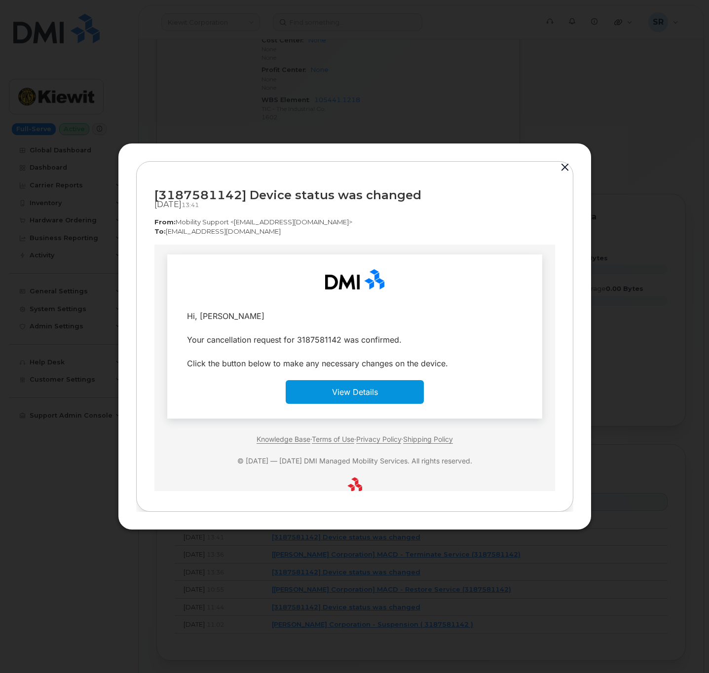
scroll to position [0, 0]
click at [562, 168] on button "button" at bounding box center [564, 168] width 15 height 14
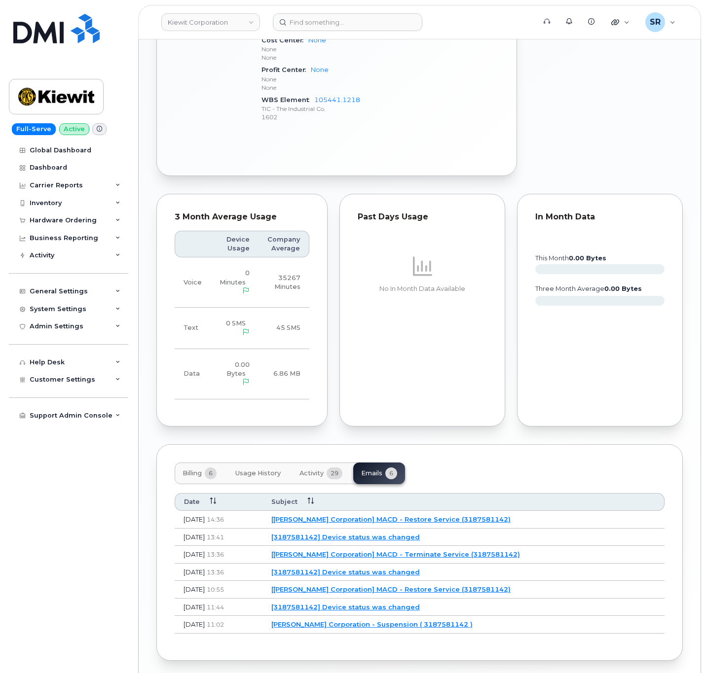
click at [448, 550] on link "[[PERSON_NAME] Corporation] MACD - Terminate Service (3187581142)" at bounding box center [395, 554] width 249 height 8
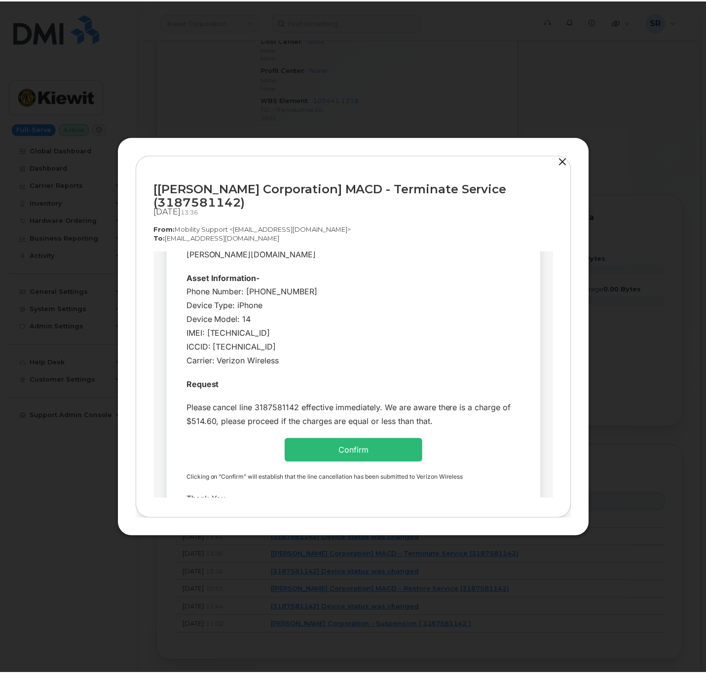
scroll to position [222, 0]
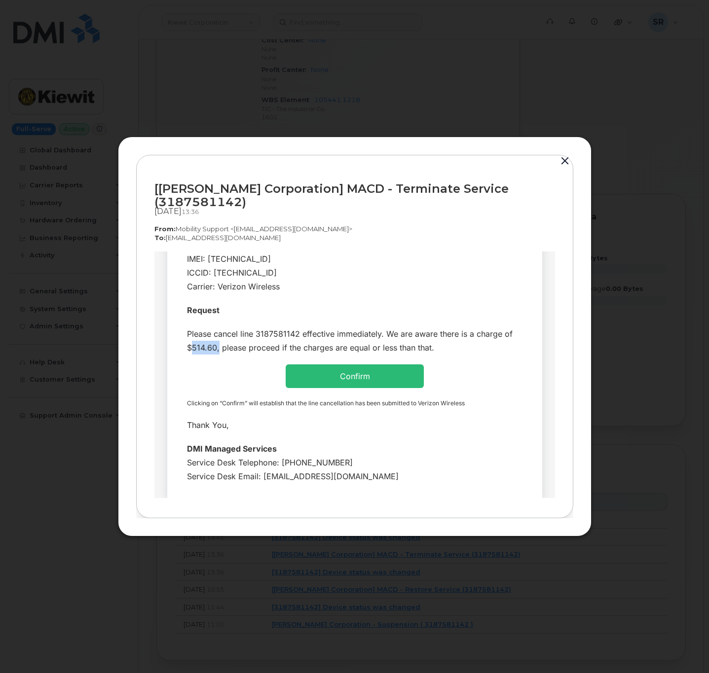
drag, startPoint x: 178, startPoint y: 331, endPoint x: 210, endPoint y: 334, distance: 32.1
click at [210, 334] on td "Please cancel line 3187581142 effective immediately. We are aware there is a ch…" at bounding box center [354, 339] width 360 height 37
copy div "$514.60"
click at [563, 163] on button "button" at bounding box center [564, 161] width 15 height 14
